Goal: Information Seeking & Learning: Check status

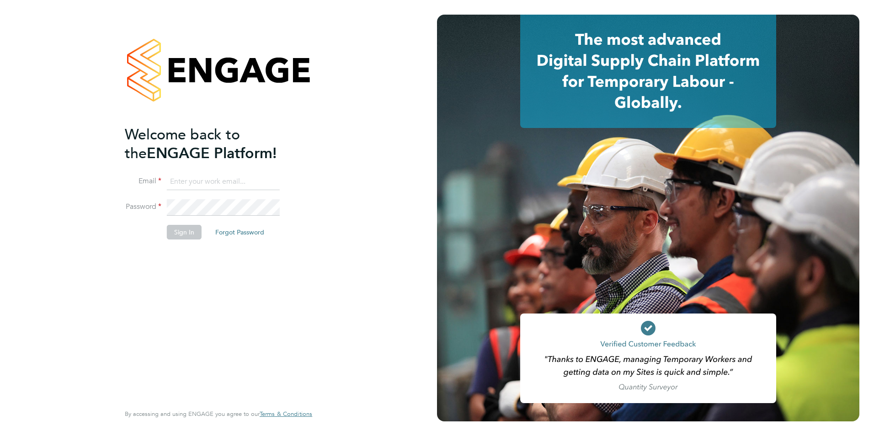
type input "[PERSON_NAME][EMAIL_ADDRESS][PERSON_NAME][PERSON_NAME][DOMAIN_NAME]"
click at [185, 231] on button "Sign In" at bounding box center [184, 232] width 35 height 15
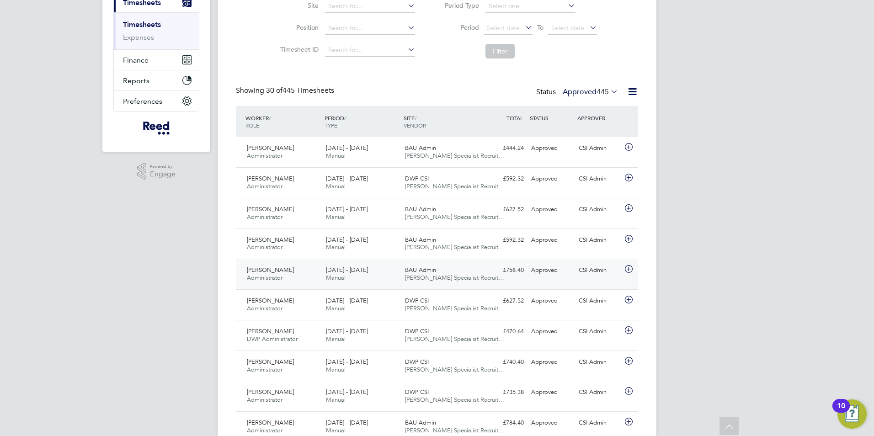
click at [279, 283] on div "Natalie Quinn Administrator 25 - 31 Aug 2025" at bounding box center [282, 274] width 79 height 23
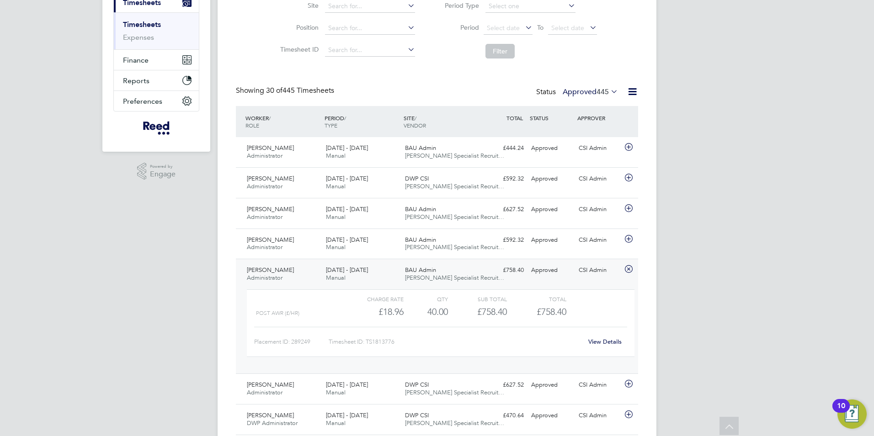
click at [599, 341] on link "View Details" at bounding box center [604, 342] width 33 height 8
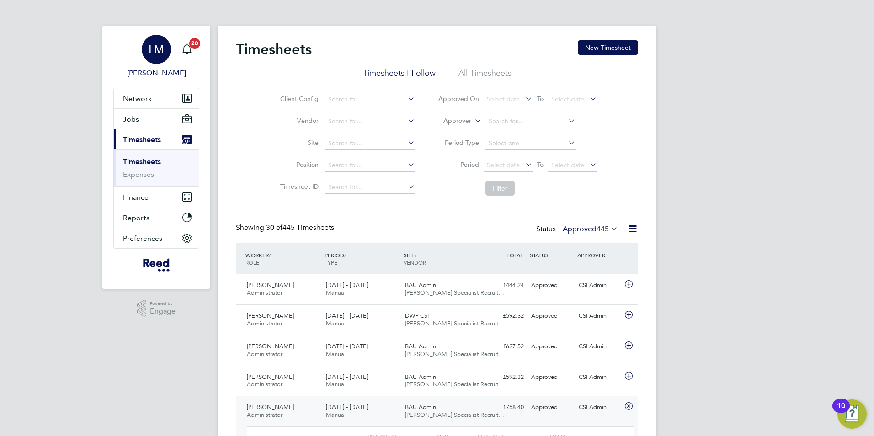
click at [170, 76] on span "[PERSON_NAME]" at bounding box center [156, 73] width 86 height 11
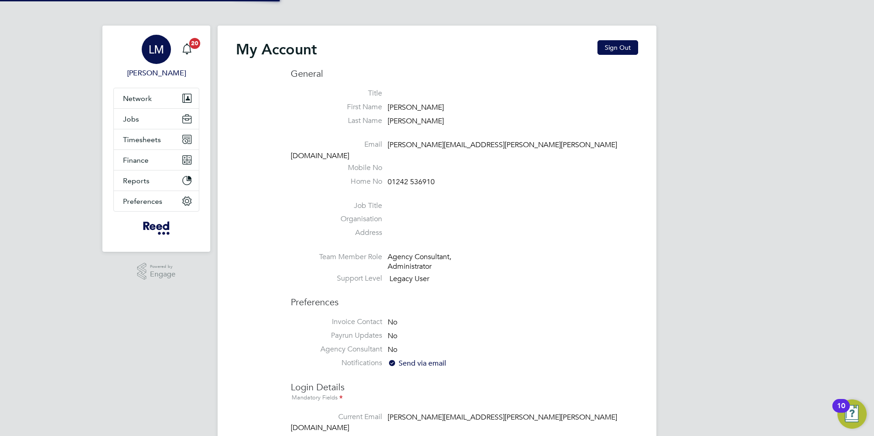
type input "laura.millward@reed.com"
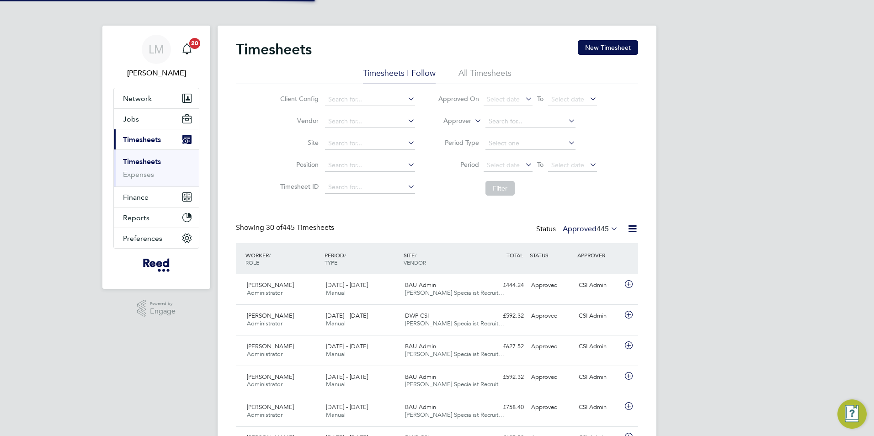
scroll to position [23, 80]
click at [139, 101] on span "Network" at bounding box center [137, 98] width 29 height 9
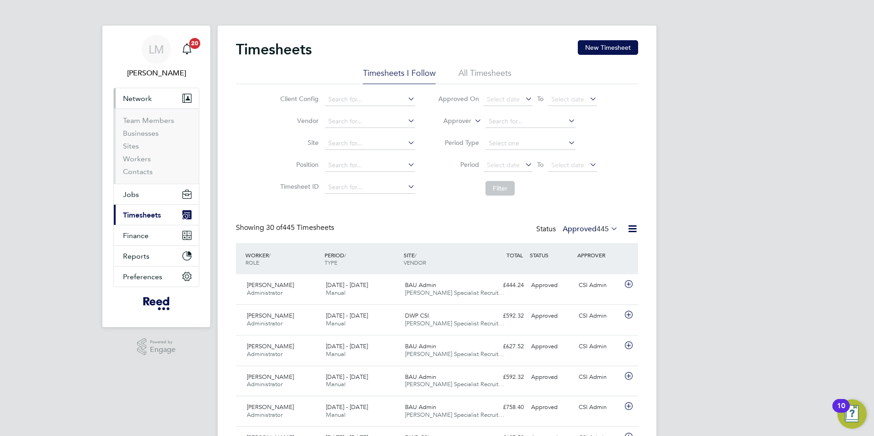
click at [139, 101] on span "Network" at bounding box center [137, 98] width 29 height 9
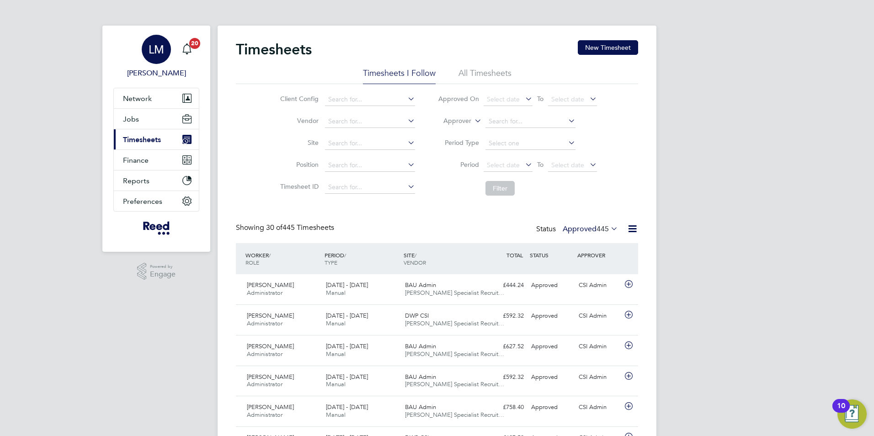
click at [151, 49] on span "LM" at bounding box center [157, 49] width 16 height 12
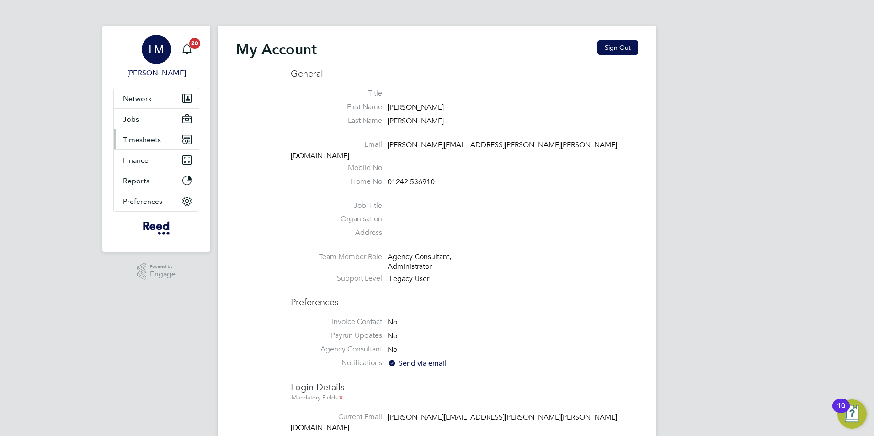
click at [146, 139] on span "Timesheets" at bounding box center [142, 139] width 38 height 9
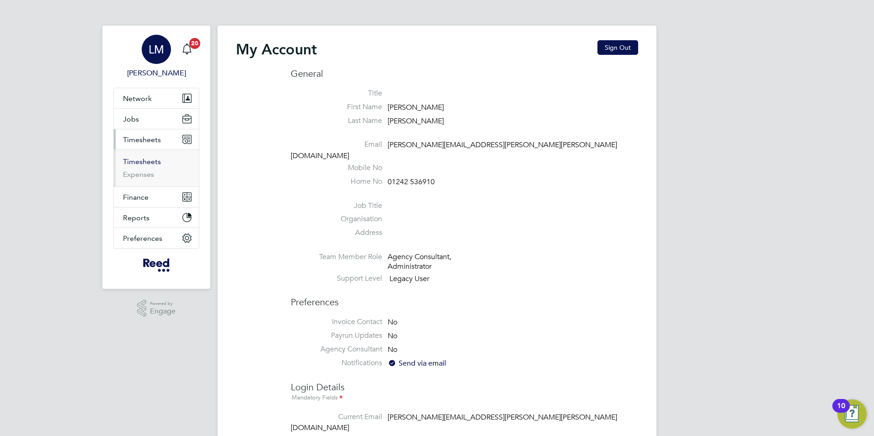
click at [143, 163] on link "Timesheets" at bounding box center [142, 161] width 38 height 9
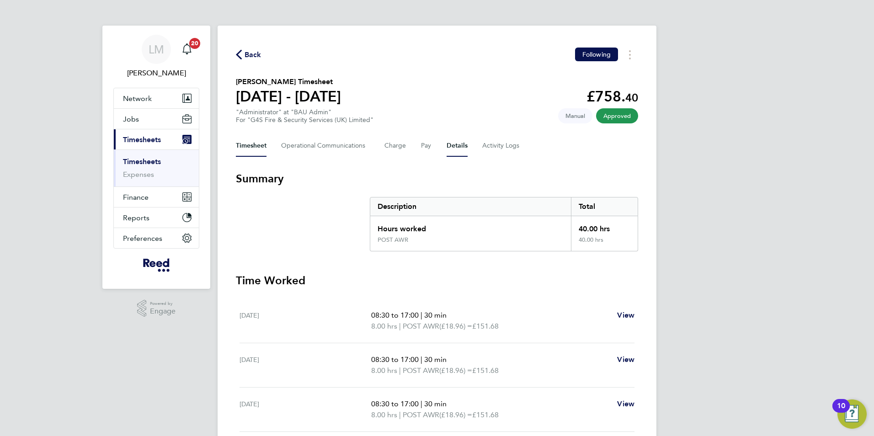
click at [453, 148] on button "Details" at bounding box center [457, 146] width 21 height 22
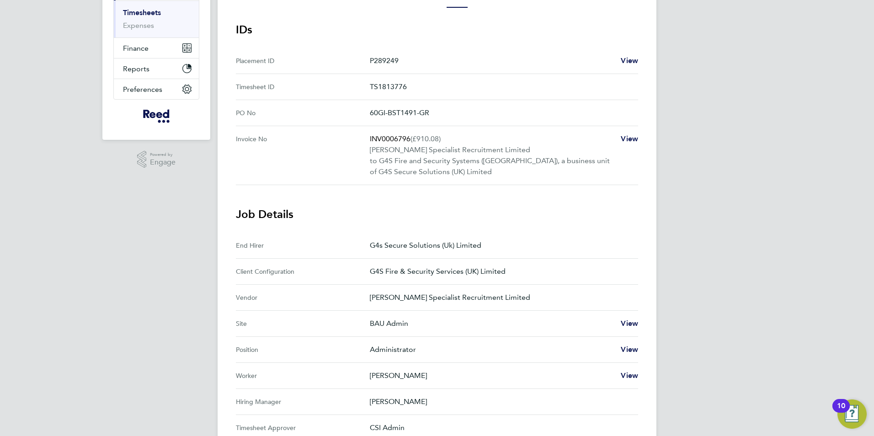
scroll to position [91, 0]
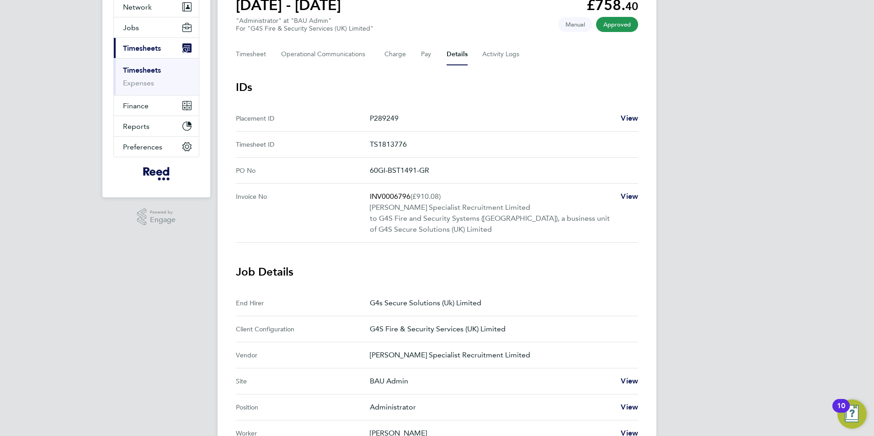
drag, startPoint x: 437, startPoint y: 171, endPoint x: 362, endPoint y: 170, distance: 75.0
click at [362, 170] on No "PO No 60GI-BST1491-GR" at bounding box center [437, 171] width 402 height 26
drag, startPoint x: 362, startPoint y: 170, endPoint x: 400, endPoint y: 171, distance: 37.9
copy No "60GI-BST1491-GR"
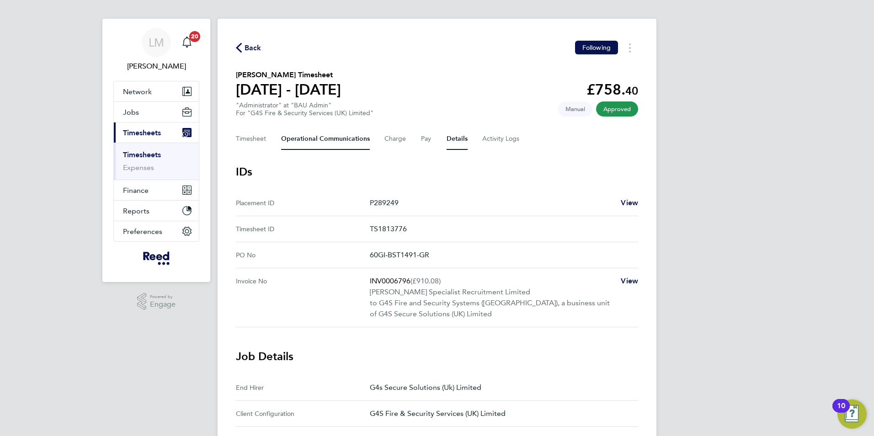
scroll to position [0, 0]
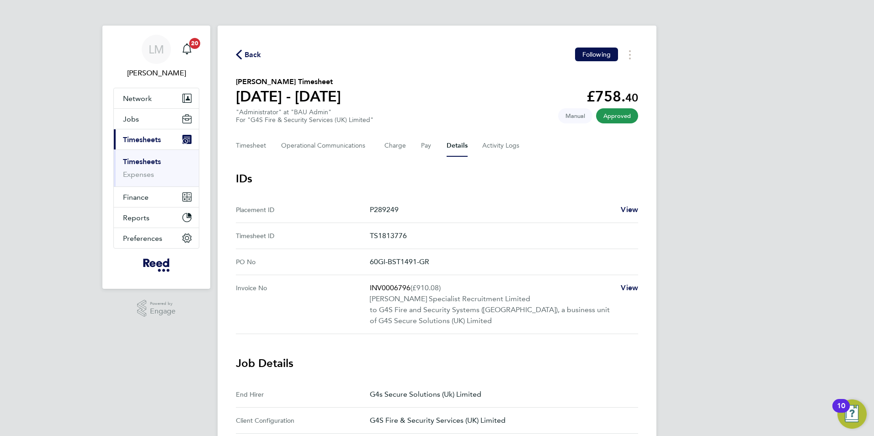
click at [237, 53] on icon "button" at bounding box center [239, 55] width 6 height 10
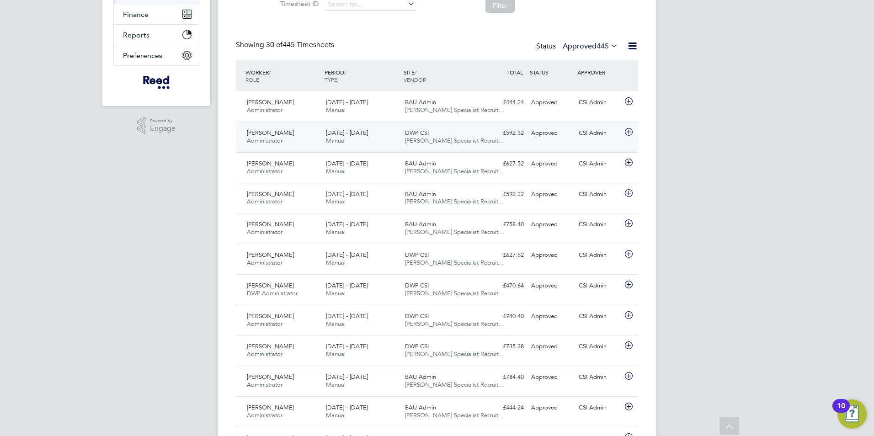
click at [340, 138] on span "Manual" at bounding box center [336, 141] width 20 height 8
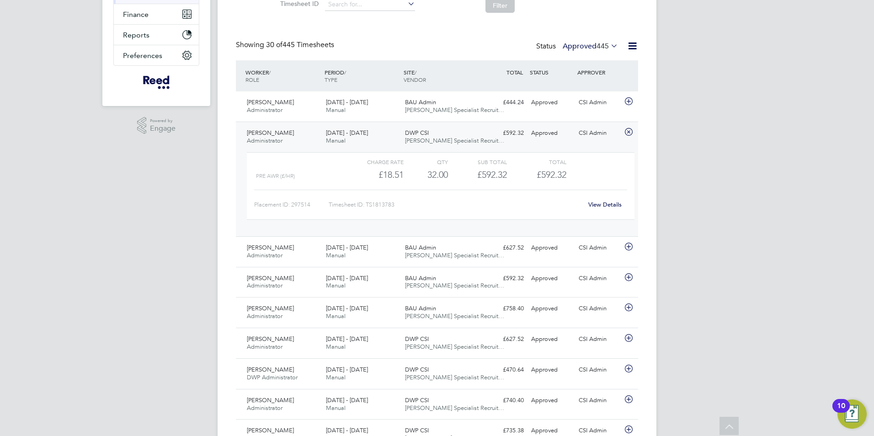
click at [599, 207] on link "View Details" at bounding box center [604, 205] width 33 height 8
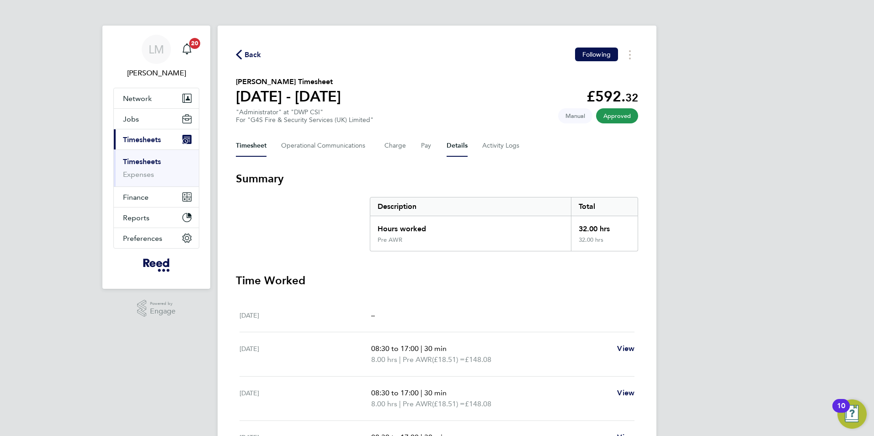
click at [455, 146] on button "Details" at bounding box center [457, 146] width 21 height 22
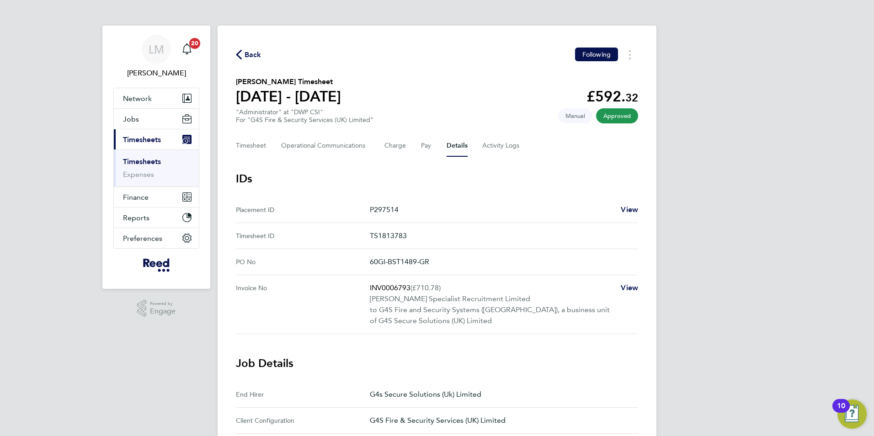
drag, startPoint x: 443, startPoint y: 260, endPoint x: 359, endPoint y: 266, distance: 84.4
click at [359, 266] on No "PO No 60GI-BST1489-GR" at bounding box center [437, 262] width 402 height 26
drag, startPoint x: 359, startPoint y: 266, endPoint x: 388, endPoint y: 264, distance: 29.3
copy No "60GI-BST1489-GR"
click at [238, 52] on icon "button" at bounding box center [239, 55] width 6 height 10
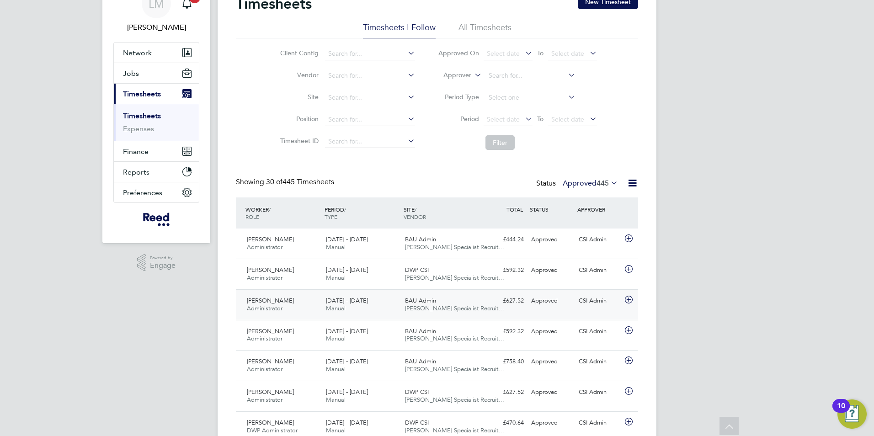
click at [260, 300] on span "[PERSON_NAME]" at bounding box center [270, 301] width 47 height 8
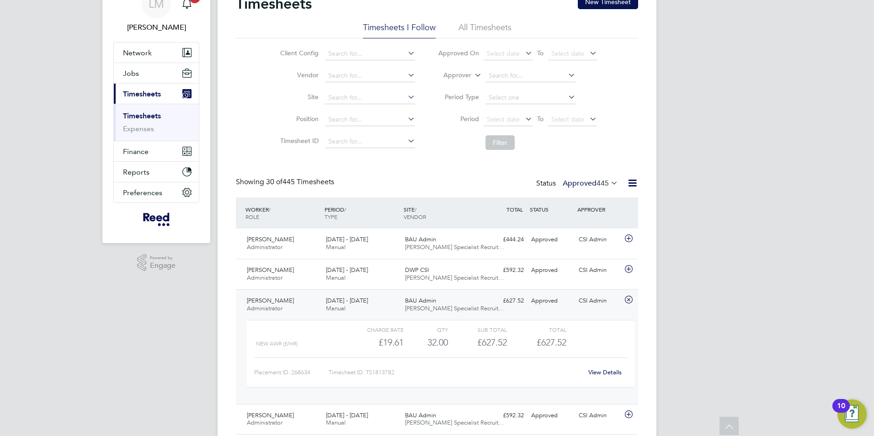
click at [605, 373] on link "View Details" at bounding box center [604, 372] width 33 height 8
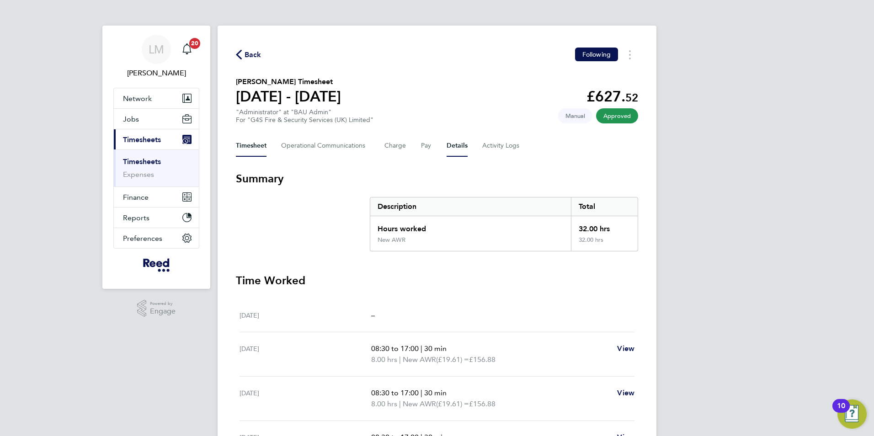
click at [454, 144] on button "Details" at bounding box center [457, 146] width 21 height 22
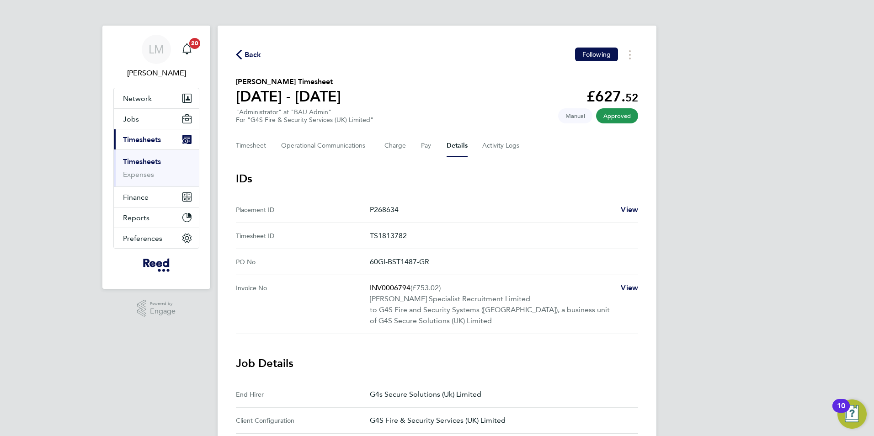
drag, startPoint x: 428, startPoint y: 261, endPoint x: 371, endPoint y: 263, distance: 57.6
click at [371, 263] on p "60GI-BST1487-GR" at bounding box center [500, 261] width 261 height 11
drag, startPoint x: 371, startPoint y: 263, endPoint x: 383, endPoint y: 263, distance: 11.9
copy p "60GI-BST1487-GR"
click at [238, 54] on icon "button" at bounding box center [239, 55] width 6 height 10
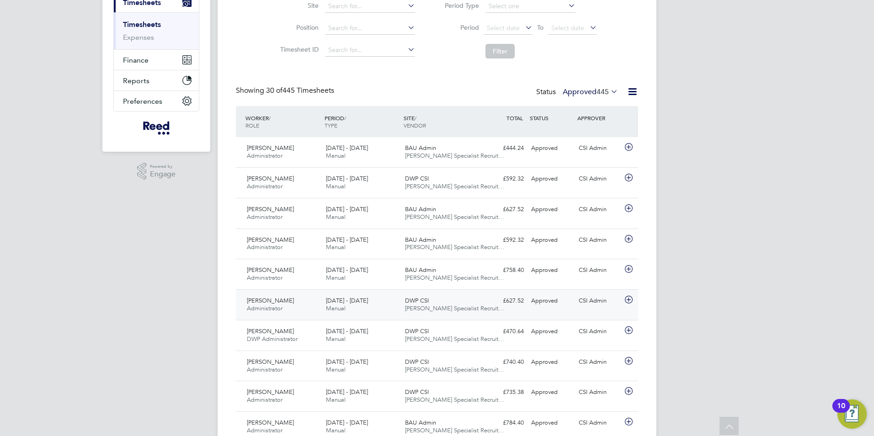
click at [355, 303] on span "[DATE] - [DATE]" at bounding box center [347, 301] width 42 height 8
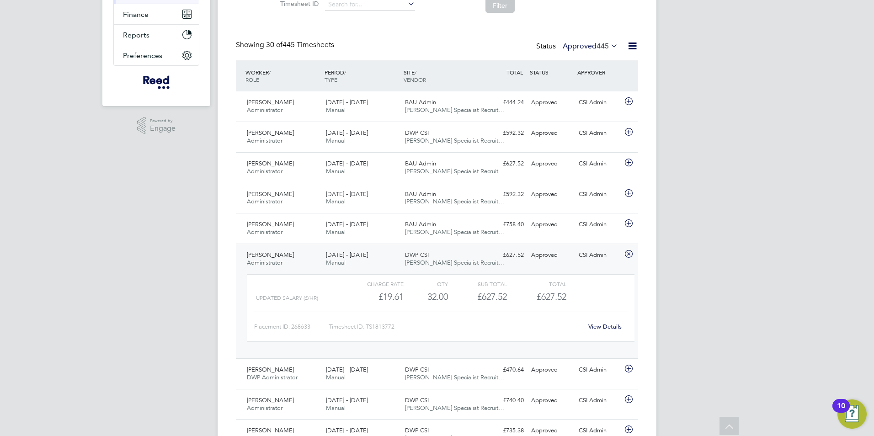
click at [612, 329] on link "View Details" at bounding box center [604, 327] width 33 height 8
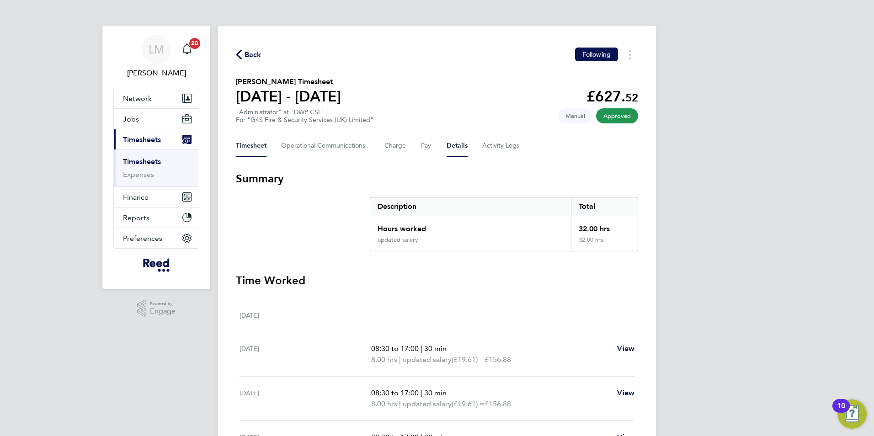
click at [452, 146] on button "Details" at bounding box center [457, 146] width 21 height 22
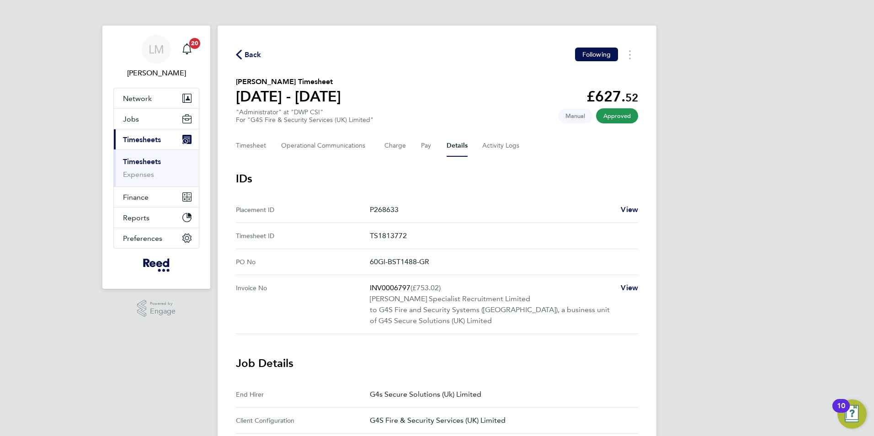
drag, startPoint x: 437, startPoint y: 261, endPoint x: 367, endPoint y: 262, distance: 69.9
click at [367, 262] on No "PO No 60GI-BST1488-GR" at bounding box center [437, 262] width 402 height 26
drag, startPoint x: 367, startPoint y: 262, endPoint x: 383, endPoint y: 262, distance: 15.1
copy No "60GI-BST1488-GR"
click at [237, 52] on icon "button" at bounding box center [239, 55] width 6 height 10
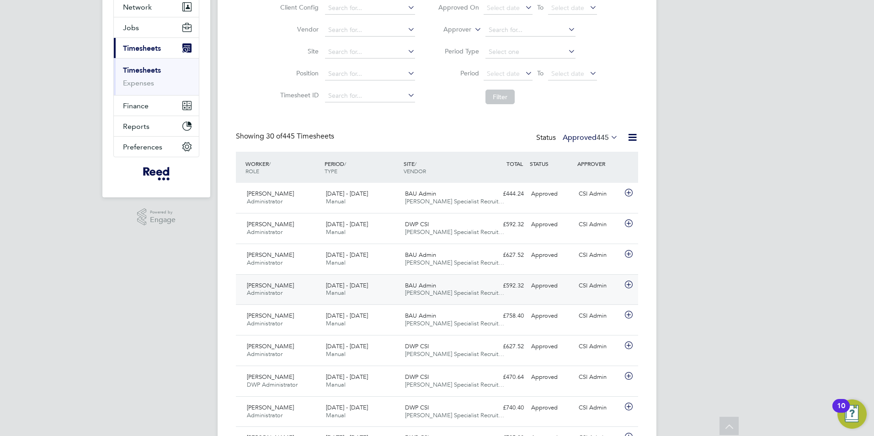
click at [387, 293] on div "25 - 31 Aug 2025 Manual" at bounding box center [361, 289] width 79 height 23
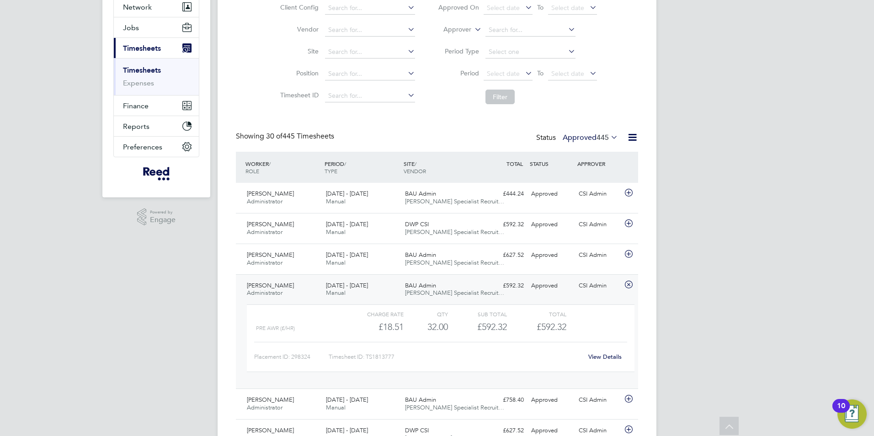
click at [609, 359] on link "View Details" at bounding box center [604, 357] width 33 height 8
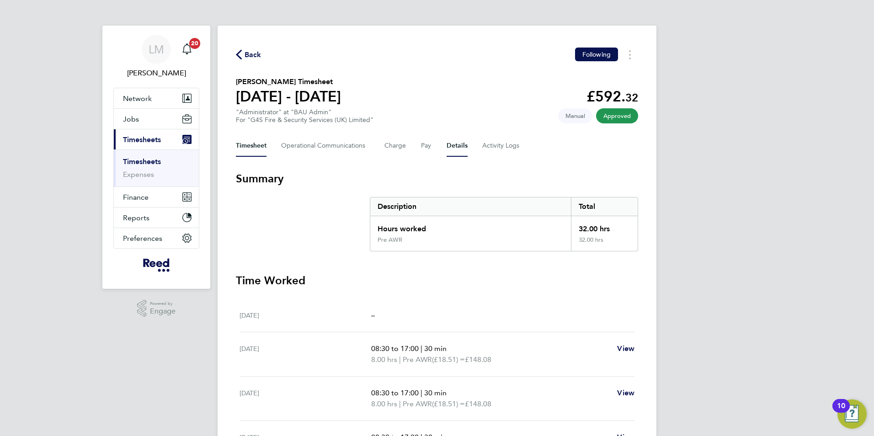
click at [456, 146] on button "Details" at bounding box center [457, 146] width 21 height 22
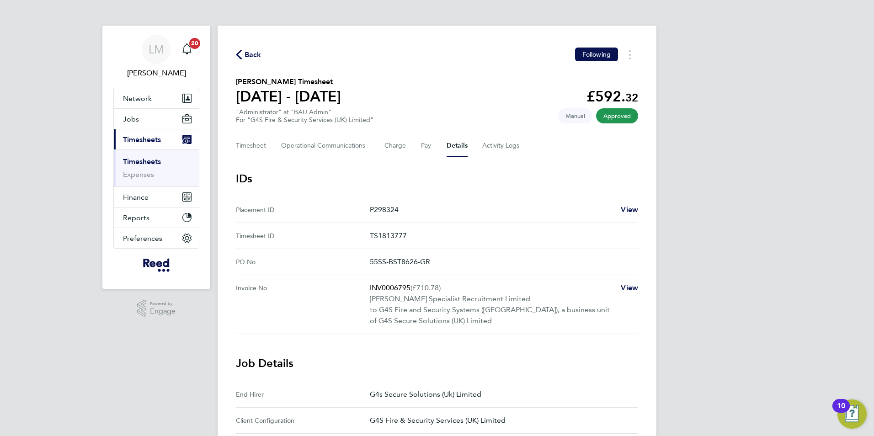
drag, startPoint x: 449, startPoint y: 260, endPoint x: 360, endPoint y: 263, distance: 89.2
click at [360, 263] on No "PO No 55SS-BST8626-GR" at bounding box center [437, 262] width 402 height 26
drag, startPoint x: 360, startPoint y: 263, endPoint x: 385, endPoint y: 263, distance: 24.7
copy No "55SS-BST8626-GR"
click at [240, 53] on icon "button" at bounding box center [239, 55] width 6 height 10
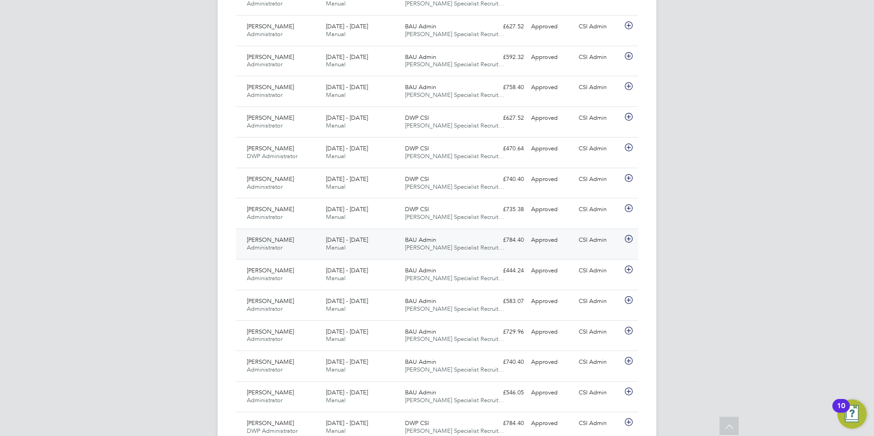
click at [355, 239] on span "[DATE] - [DATE]" at bounding box center [347, 240] width 42 height 8
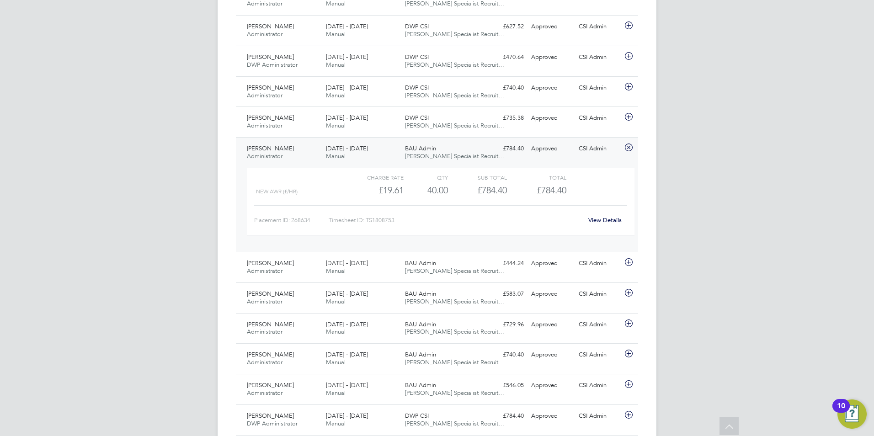
click at [611, 221] on link "View Details" at bounding box center [604, 220] width 33 height 8
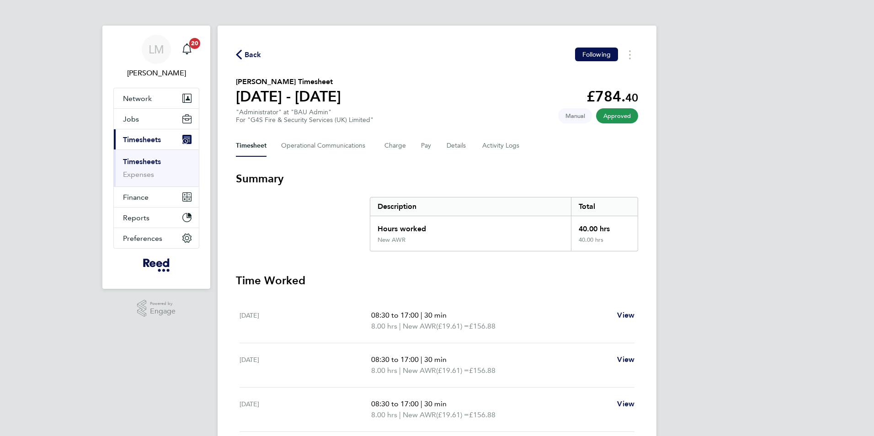
click at [236, 54] on icon "button" at bounding box center [239, 55] width 6 height 10
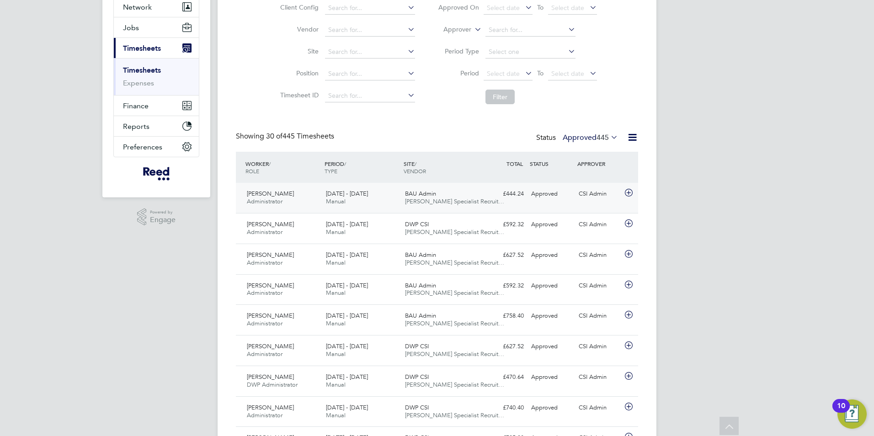
click at [434, 194] on span "BAU Admin" at bounding box center [420, 194] width 31 height 8
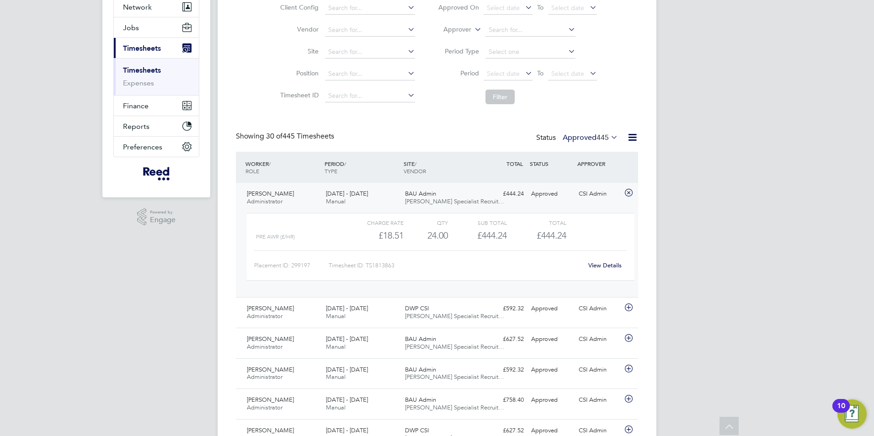
click at [611, 267] on link "View Details" at bounding box center [604, 265] width 33 height 8
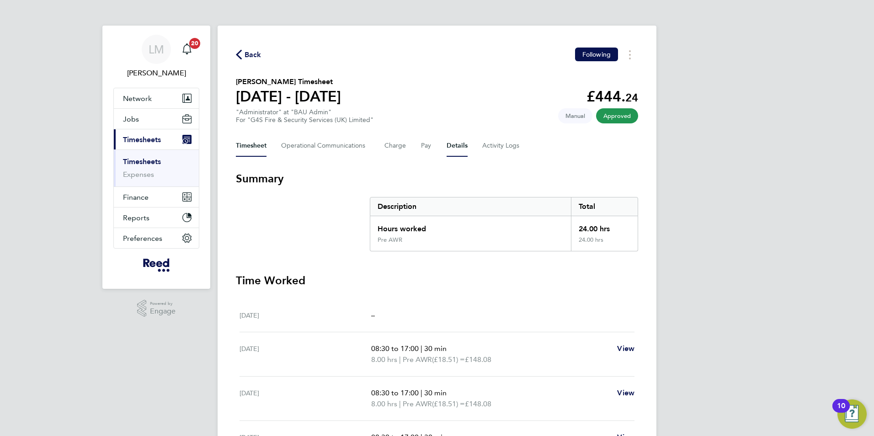
click at [452, 146] on button "Details" at bounding box center [457, 146] width 21 height 22
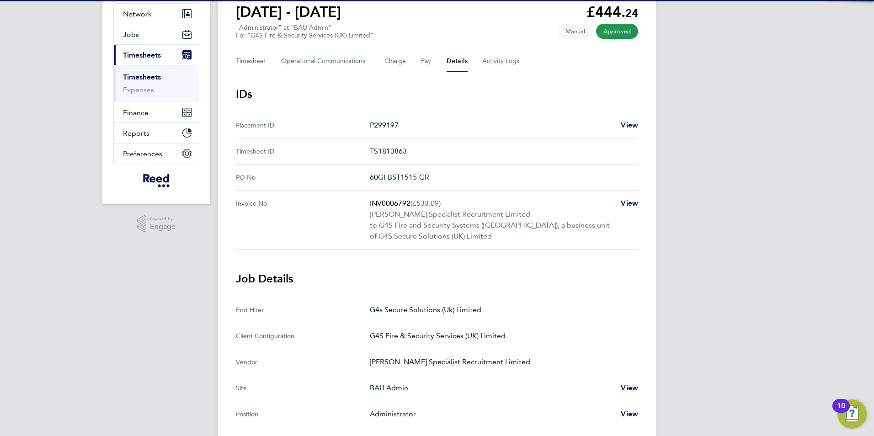
scroll to position [91, 0]
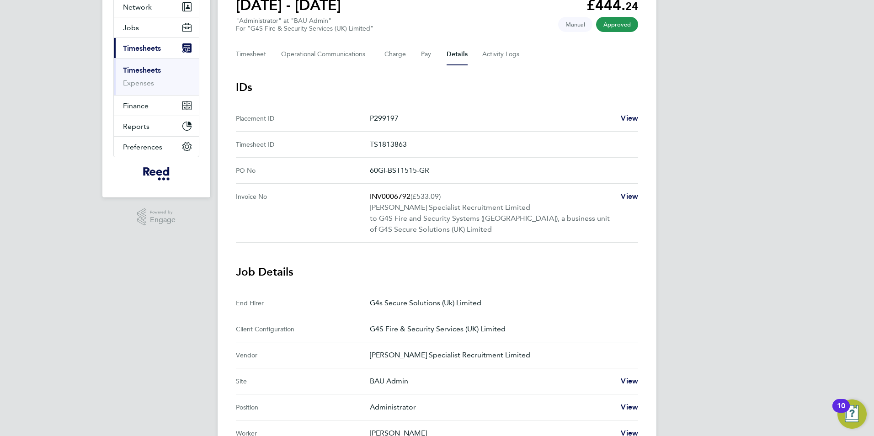
drag, startPoint x: 439, startPoint y: 172, endPoint x: 369, endPoint y: 173, distance: 69.9
click at [369, 173] on No "PO No 60GI-BST1515-GR" at bounding box center [437, 171] width 402 height 26
drag, startPoint x: 369, startPoint y: 173, endPoint x: 393, endPoint y: 170, distance: 23.5
copy No "60GI-BST1515-GR"
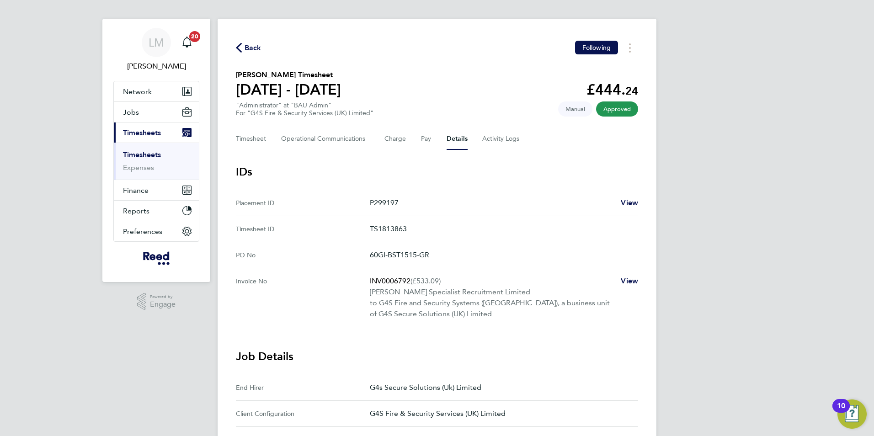
scroll to position [0, 0]
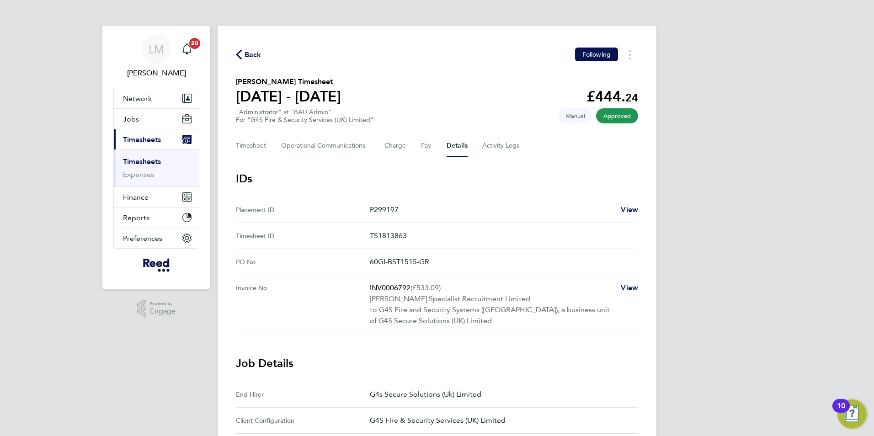
click at [239, 53] on icon "button" at bounding box center [239, 55] width 6 height 10
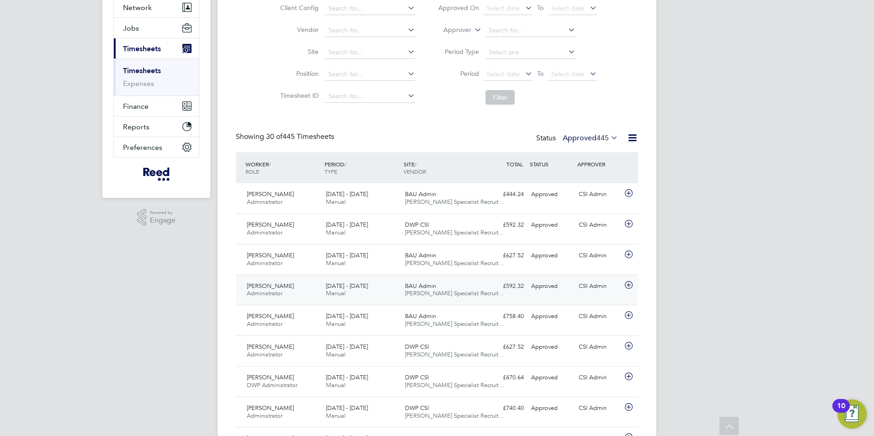
scroll to position [91, 0]
click at [609, 137] on icon at bounding box center [609, 137] width 0 height 13
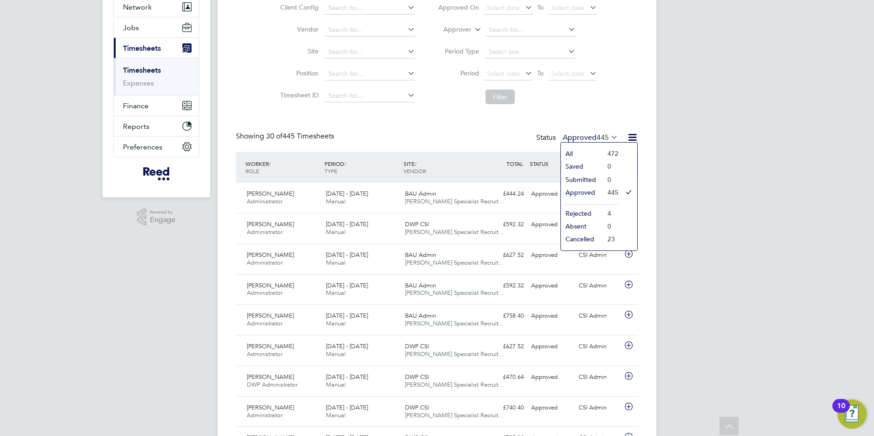
click at [609, 138] on icon at bounding box center [609, 137] width 0 height 13
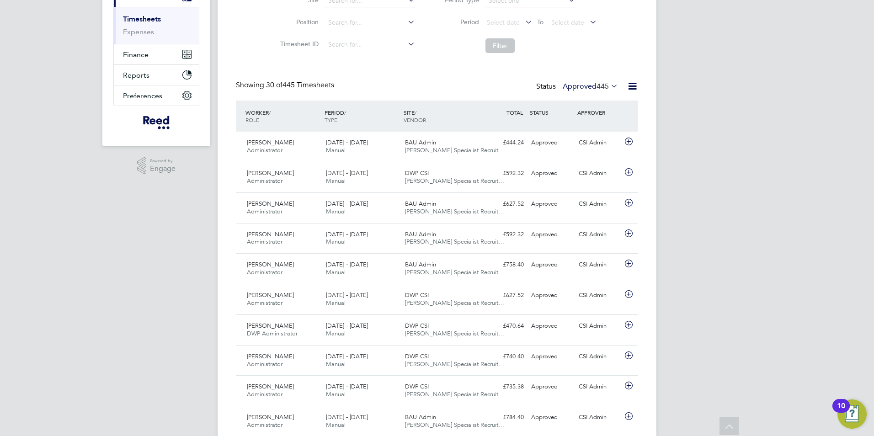
scroll to position [46, 0]
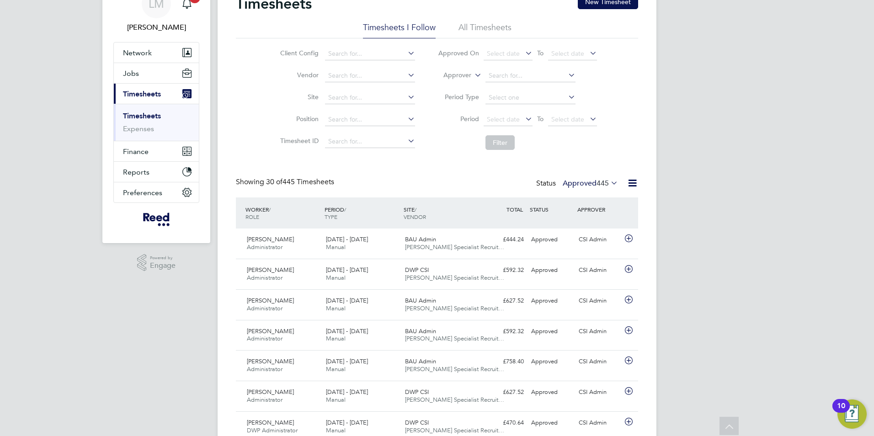
click at [609, 182] on icon at bounding box center [609, 182] width 0 height 13
click at [570, 197] on li "All" at bounding box center [582, 199] width 42 height 13
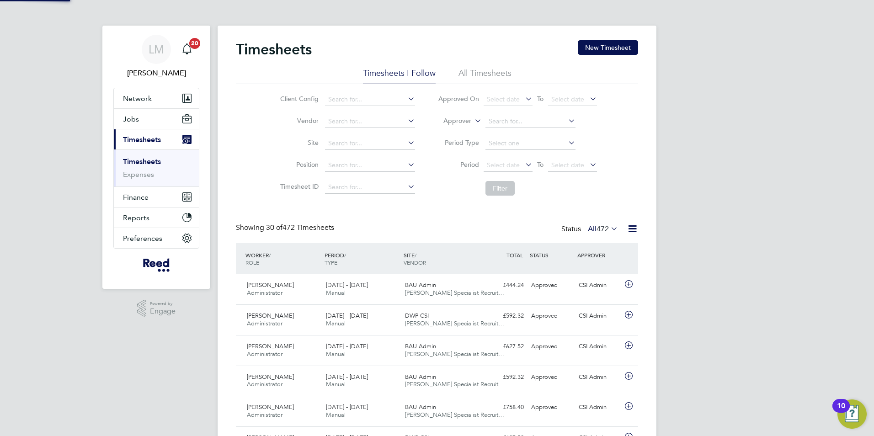
scroll to position [5, 5]
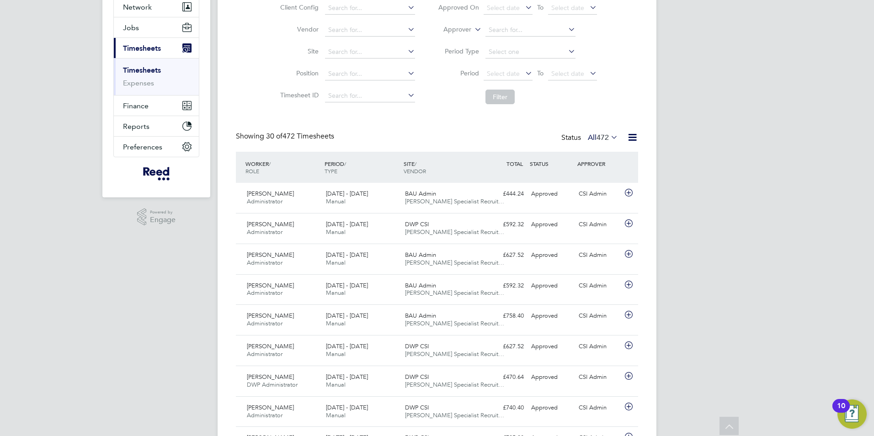
click at [609, 138] on icon at bounding box center [609, 137] width 0 height 13
click at [593, 191] on li "Approved" at bounding box center [594, 192] width 42 height 13
